Goal: Find specific page/section: Find specific page/section

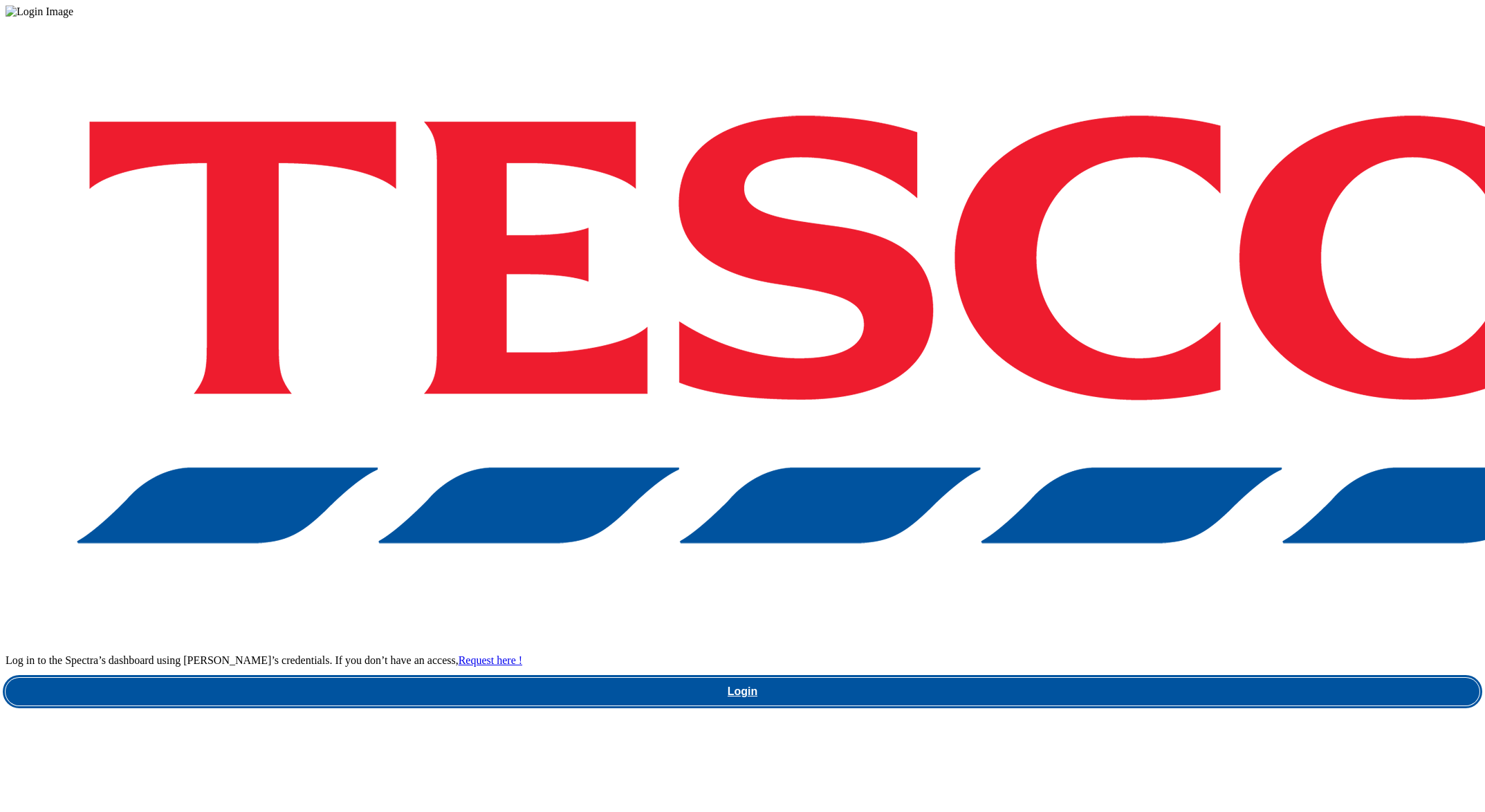
click at [1120, 678] on link "Login" at bounding box center [743, 691] width 1474 height 27
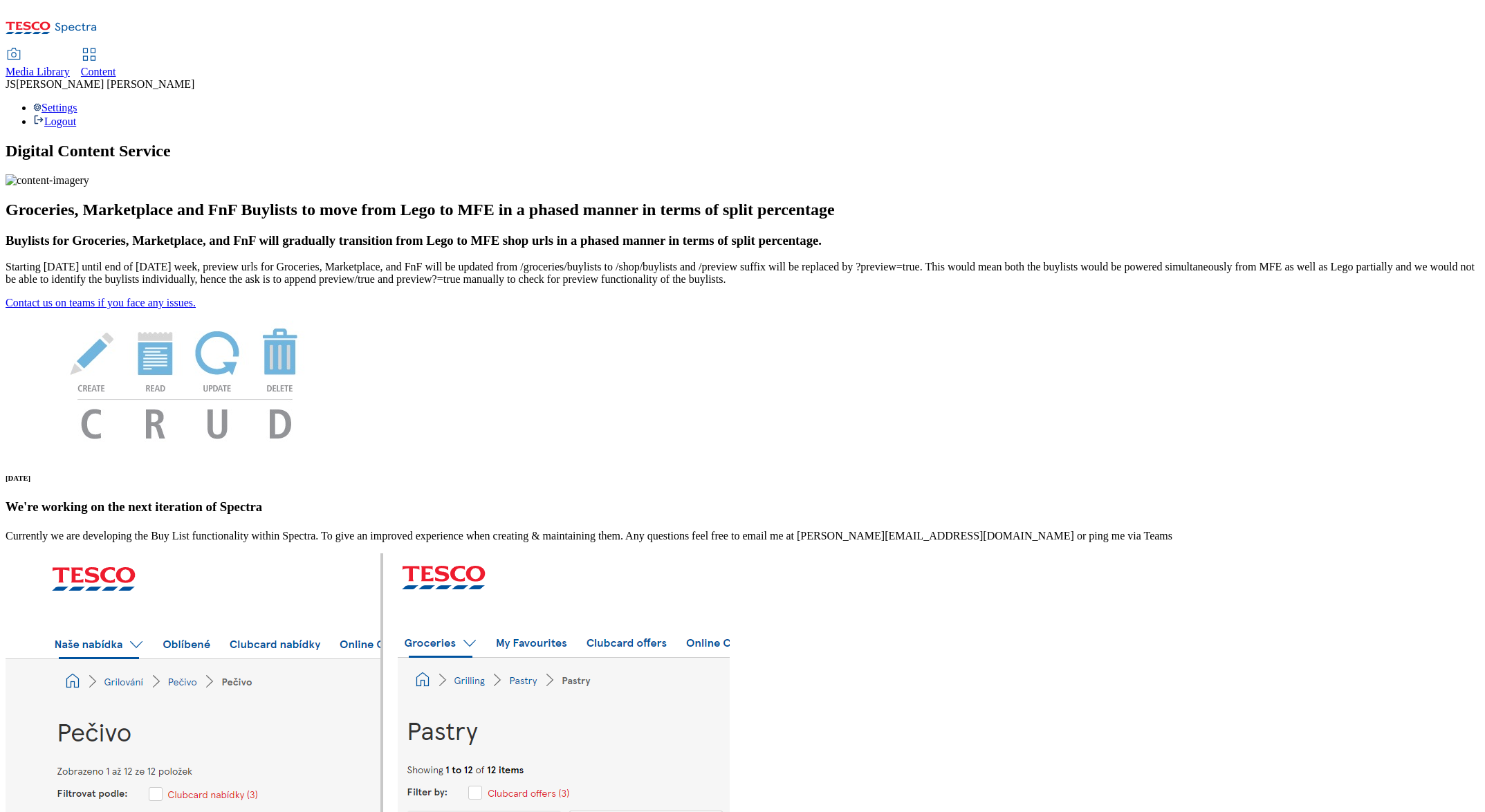
click at [70, 65] on span "Media Library" at bounding box center [37, 71] width 64 height 12
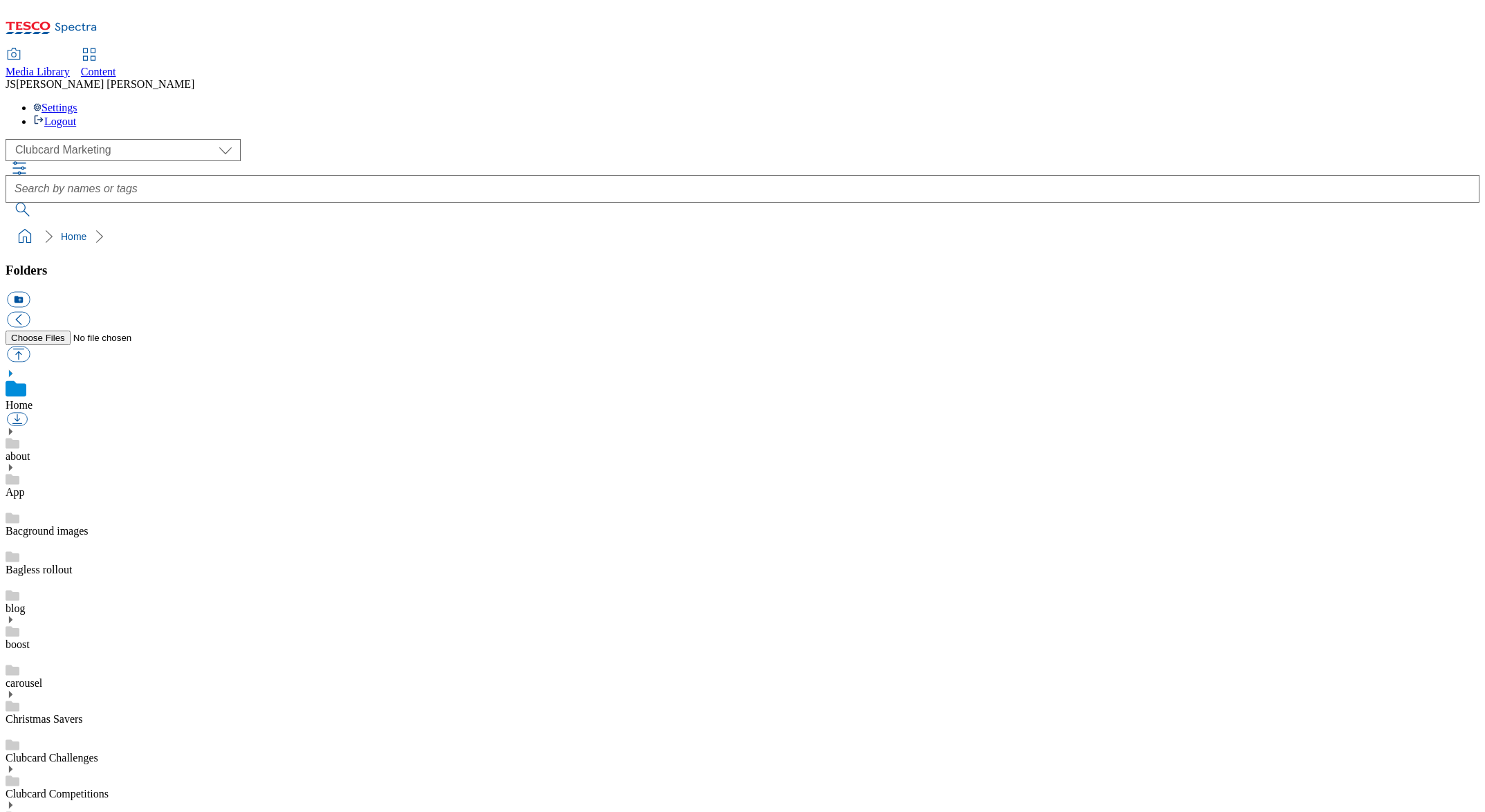
scroll to position [1, 0]
click at [90, 139] on select "Clubcard Marketing Dotcom UK GHS Marketing UK GHS ROI iGHS Marketing CE MCA CZ …" at bounding box center [123, 150] width 235 height 22
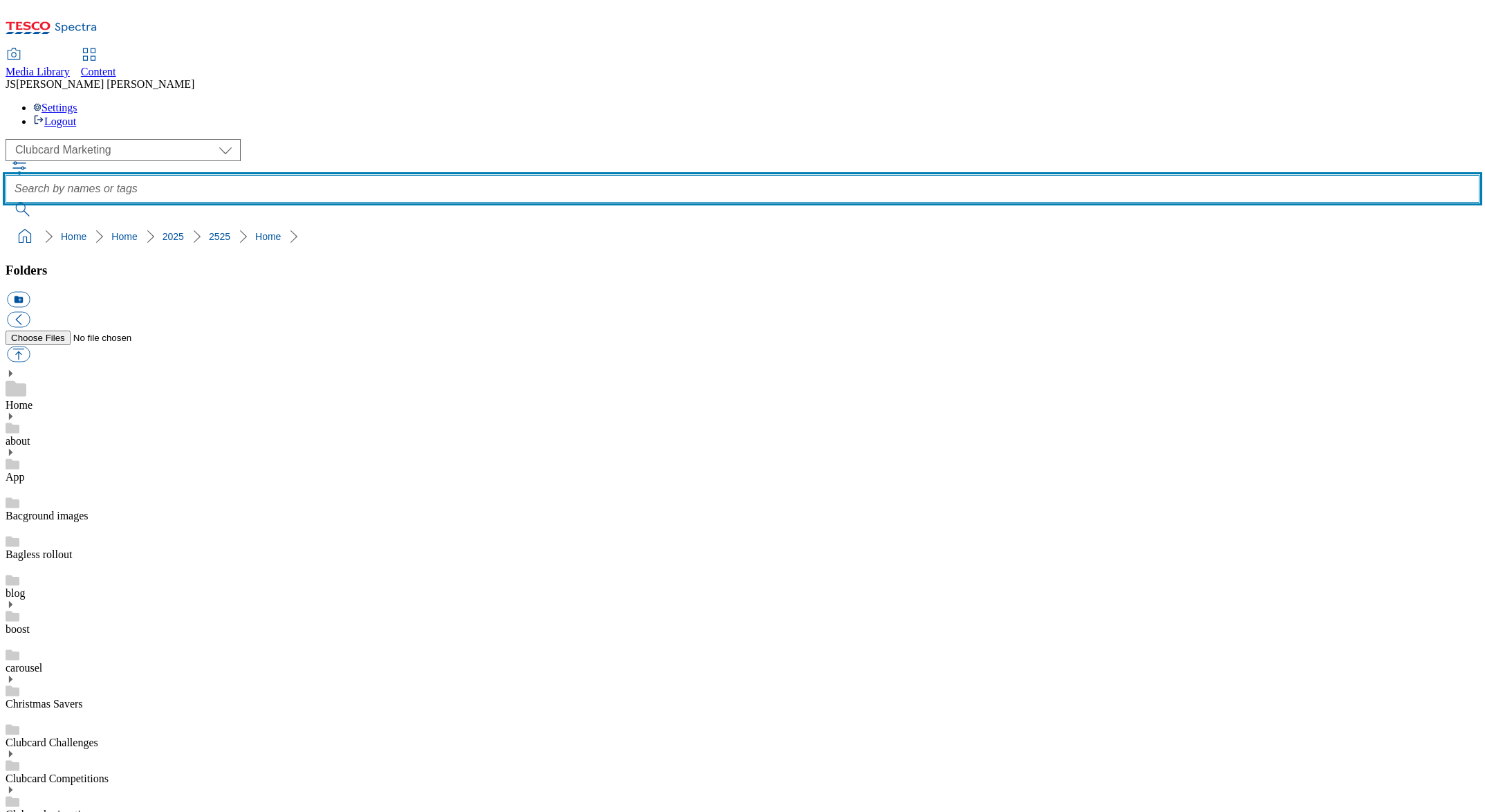
click at [523, 175] on input "text" at bounding box center [743, 188] width 1474 height 27
type input "shuttle"
click at [6, 202] on button "submit" at bounding box center [23, 210] width 36 height 14
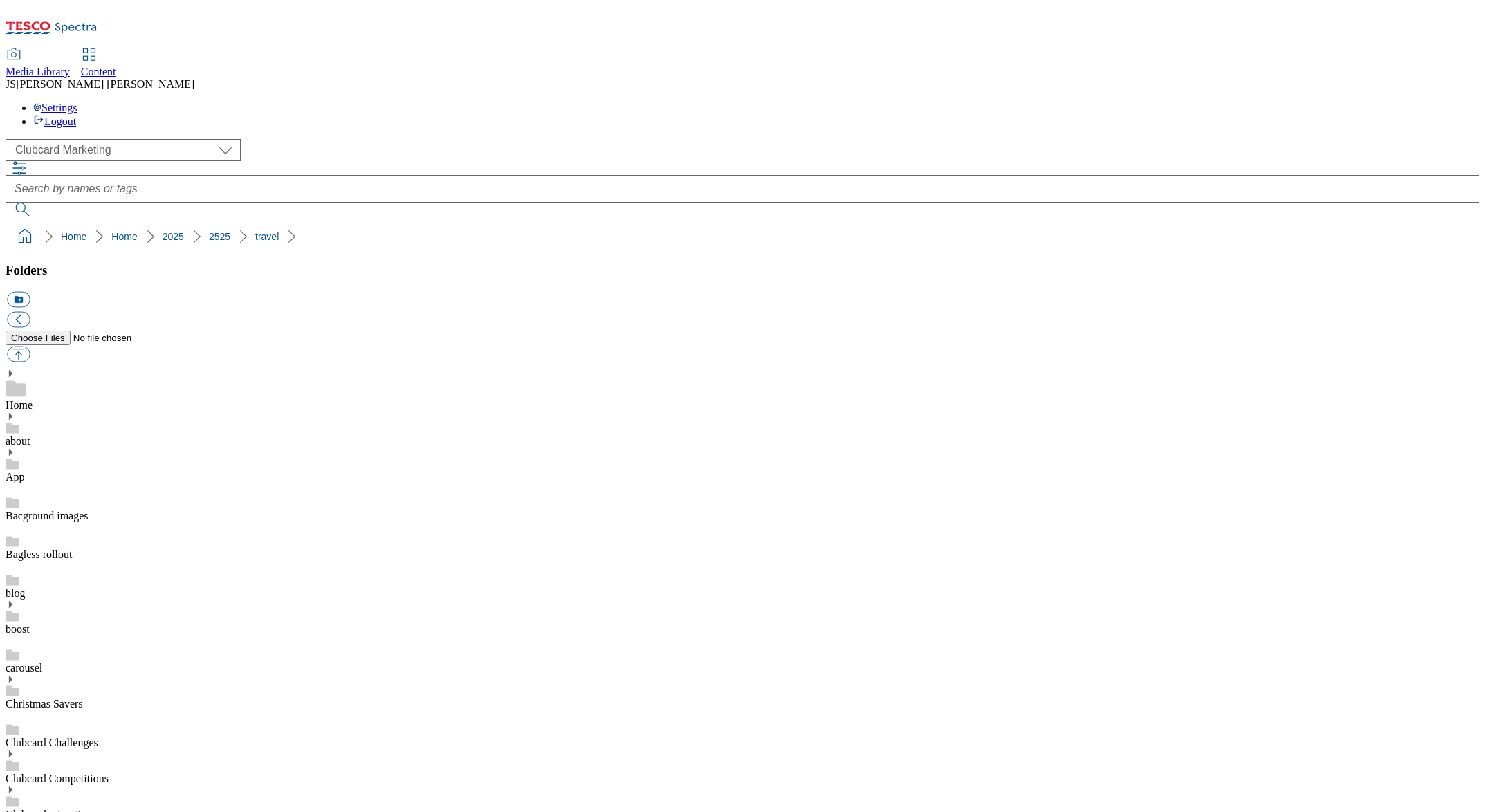
click at [563, 161] on div at bounding box center [743, 188] width 1474 height 56
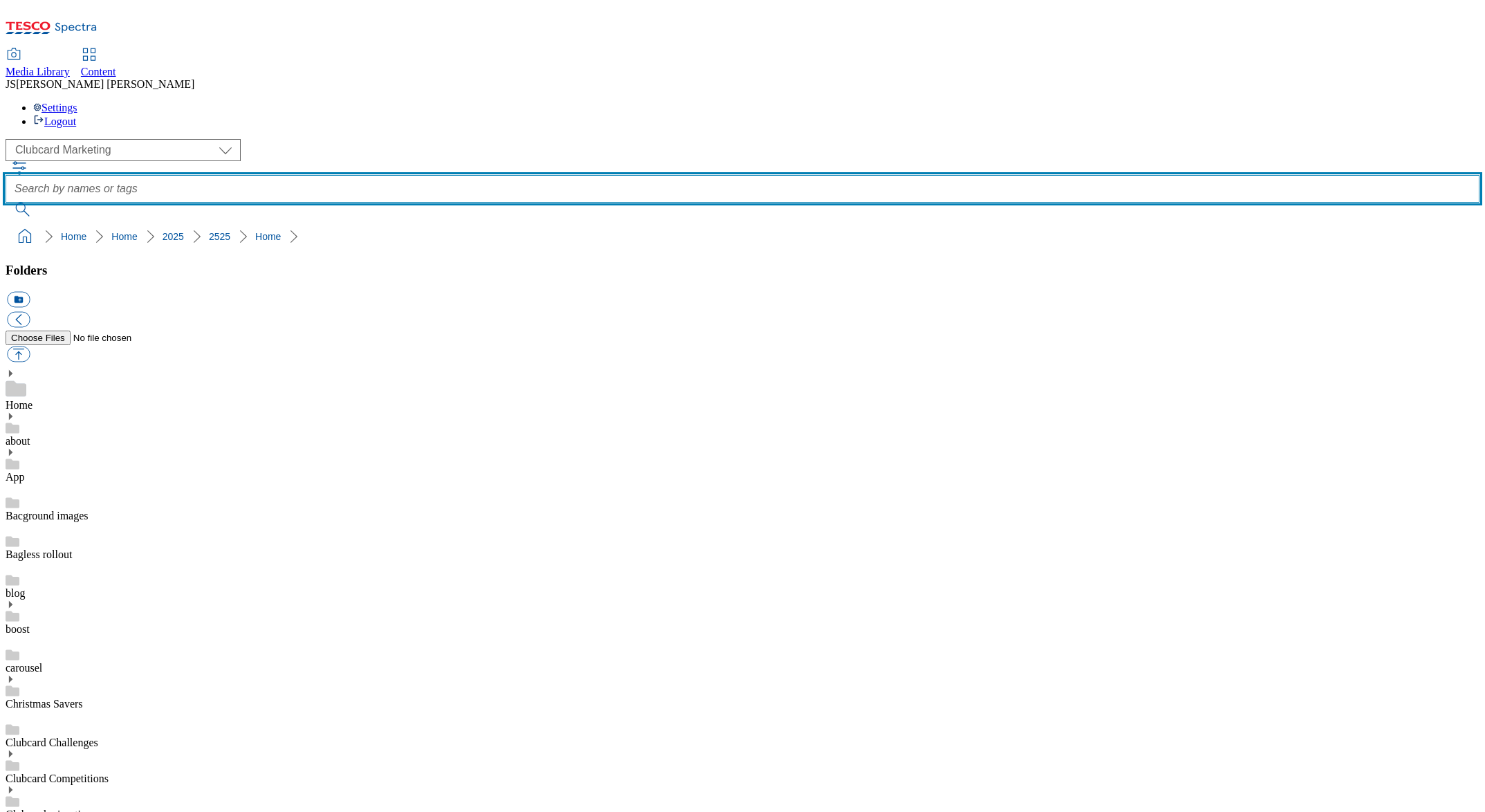
click at [560, 175] on input "text" at bounding box center [743, 188] width 1474 height 27
type input "shuttle"
click at [6, 202] on button "submit" at bounding box center [23, 210] width 36 height 14
